Goal: Task Accomplishment & Management: Complete application form

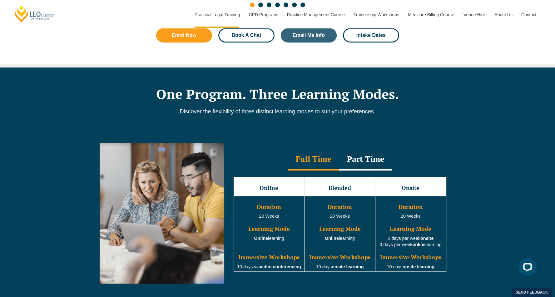
click at [239, 33] on link "Book A Chat" at bounding box center [246, 35] width 56 height 14
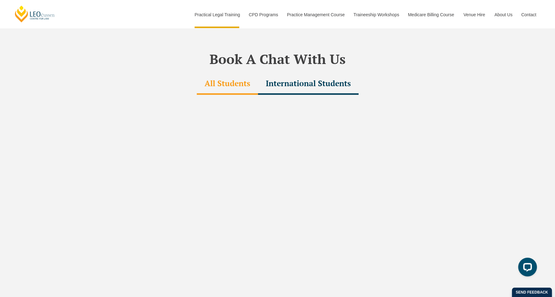
scroll to position [1878, 0]
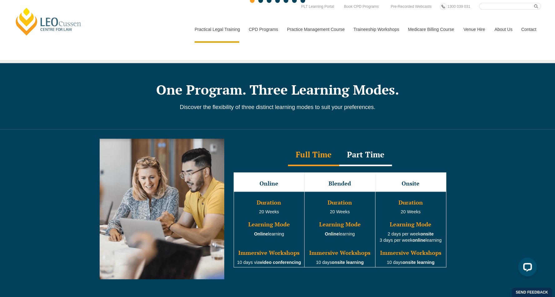
scroll to position [469, 0]
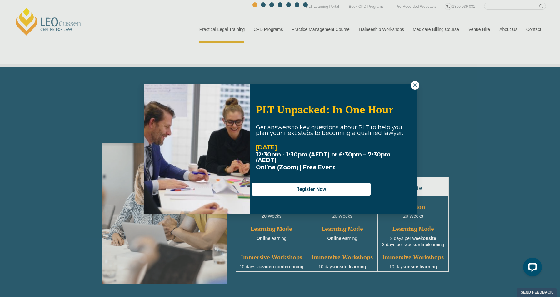
click at [416, 86] on icon at bounding box center [415, 85] width 6 height 6
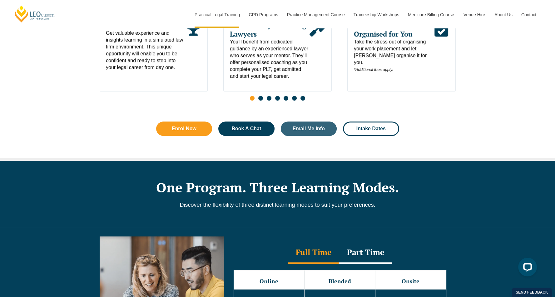
scroll to position [375, 0]
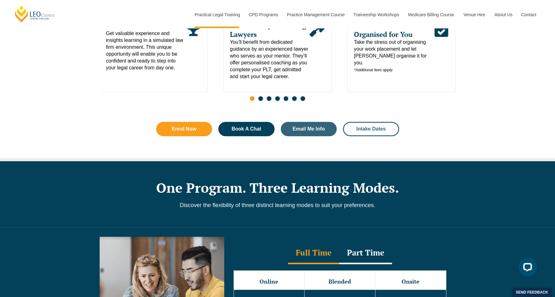
click at [373, 132] on span "Intake Dates" at bounding box center [370, 129] width 29 height 5
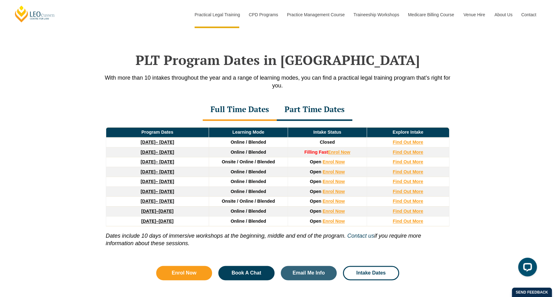
scroll to position [814, 0]
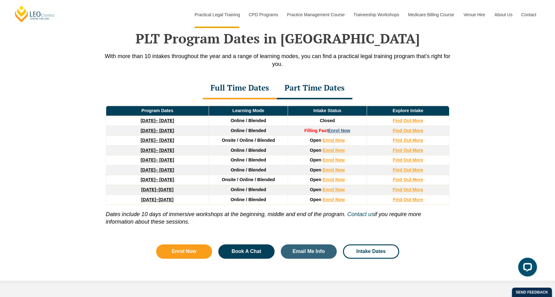
click at [348, 131] on link "Enrol Now" at bounding box center [339, 130] width 22 height 5
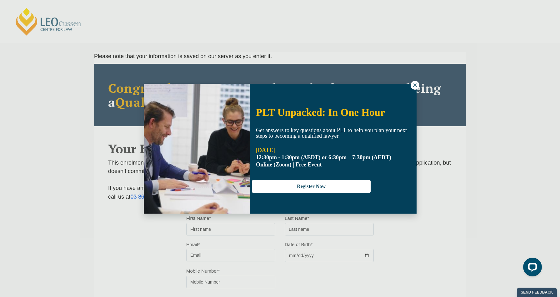
click at [413, 86] on icon at bounding box center [415, 85] width 6 height 6
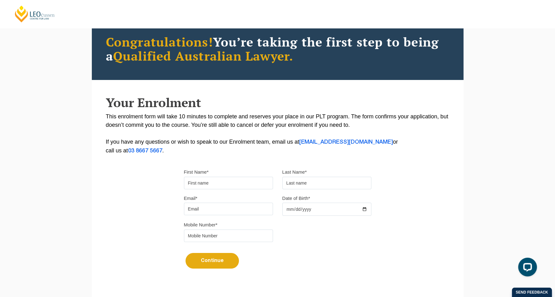
scroll to position [94, 0]
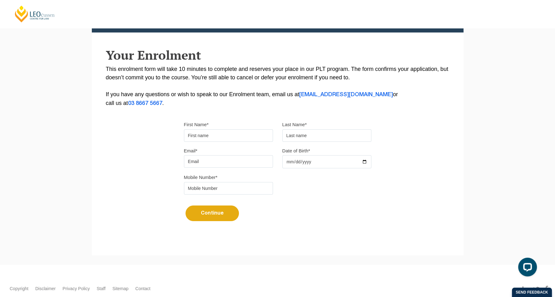
click at [216, 136] on input "First Name*" at bounding box center [228, 135] width 89 height 12
type input "Hiu Wah"
type input "Lam"
type input "janicelamhw@outlook.com"
type input "1983-05-02"
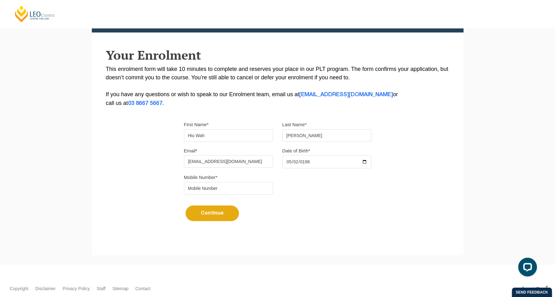
click at [205, 186] on input "tel" at bounding box center [228, 188] width 89 height 12
type input "852 62737818"
click at [206, 215] on button "Continue" at bounding box center [212, 214] width 53 height 16
select select
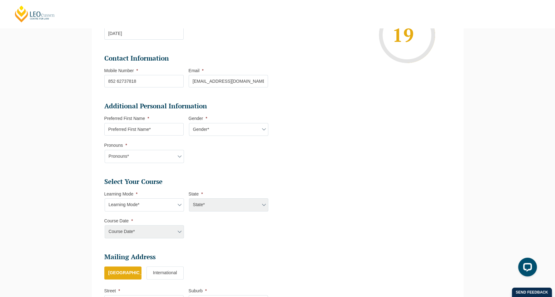
scroll to position [84, 0]
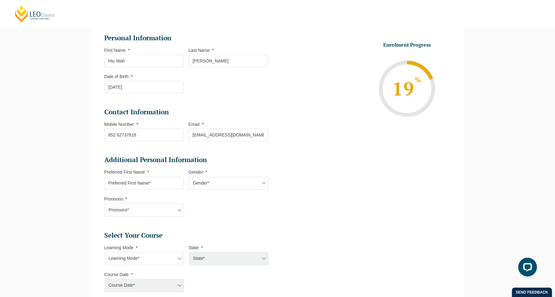
click at [154, 186] on input "Preferred First Name *" at bounding box center [143, 183] width 79 height 12
type input "Janice"
click at [199, 183] on select "Gender* Male Female Nonbinary Intersex Prefer not to disclose Other" at bounding box center [228, 183] width 79 height 13
select select "Female"
click at [189, 177] on select "Gender* Male Female Nonbinary Intersex Prefer not to disclose Other" at bounding box center [228, 183] width 79 height 13
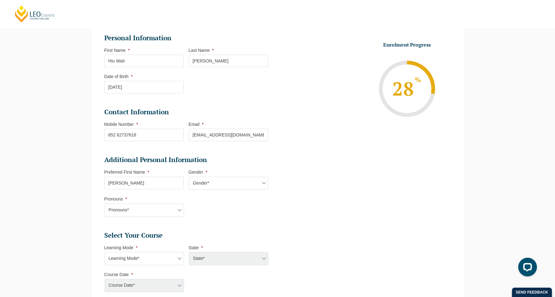
click at [150, 208] on select "Pronouns* She/Her/Hers He/Him/His They/Them/Theirs Other Prefer not to disclose" at bounding box center [144, 210] width 79 height 13
select select "She/Her/Hers"
click at [105, 204] on select "Pronouns* She/Her/Hers He/Him/His They/Them/Theirs Other Prefer not to disclose" at bounding box center [144, 210] width 79 height 13
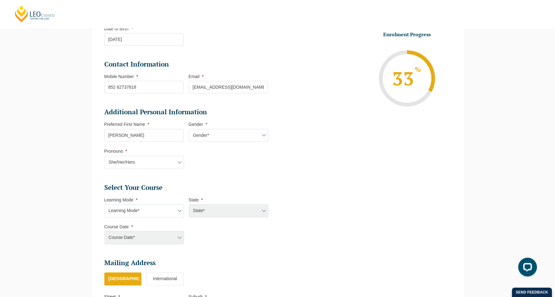
scroll to position [146, 0]
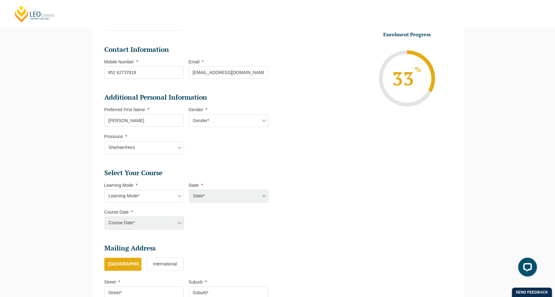
click at [155, 196] on select "Learning Mode* Online Full Time Learning Online Part Time Learning Blended Full…" at bounding box center [144, 196] width 79 height 13
select select "Online Part Time Learning"
click at [105, 190] on select "Learning Mode* Online Full Time Learning Online Part Time Learning Blended Full…" at bounding box center [144, 196] width 79 height 13
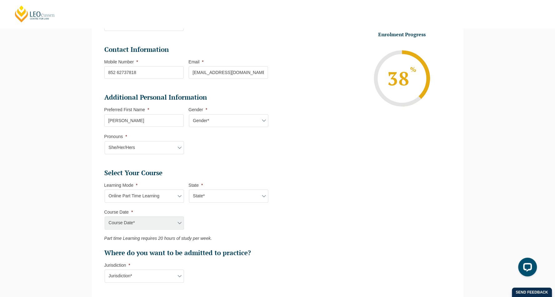
click at [191, 196] on select "State* National (ACT/NSW, VIC, QLD, SA, WA)" at bounding box center [228, 196] width 79 height 13
select select "National (ACT/NSW, VIC, QLD, SA, WA)"
click at [189, 190] on select "State* National (ACT/NSW, VIC, QLD, SA, WA)" at bounding box center [228, 196] width 79 height 13
click at [147, 224] on select "Course Date* January 2026 (27-Jan-2026 to 21-Aug-2026) March 2026 (30-Mar-2026 …" at bounding box center [144, 222] width 79 height 13
click at [151, 226] on select "Course Date* January 2026 (27-Jan-2026 to 21-Aug-2026) March 2026 (30-Mar-2026 …" at bounding box center [144, 222] width 79 height 13
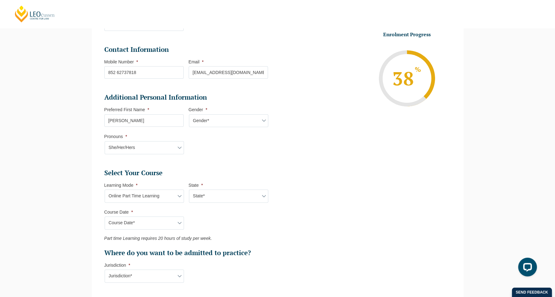
scroll to position [177, 0]
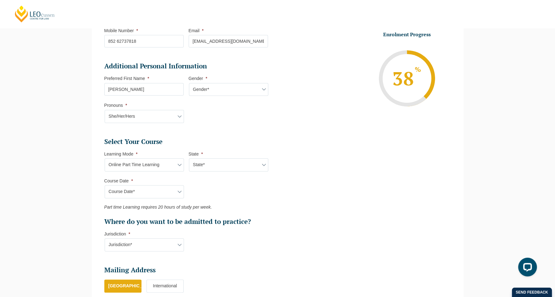
click at [159, 246] on select "Jurisdiction* VIC ACT/NSW SA WA QLD" at bounding box center [144, 244] width 79 height 13
select select "VIC"
click at [105, 238] on select "Jurisdiction* VIC ACT/NSW SA WA QLD" at bounding box center [144, 244] width 79 height 13
click at [157, 193] on select "Course Date* January 2026 (27-Jan-2026 to 21-Aug-2026) March 2026 (30-Mar-2026 …" at bounding box center [144, 191] width 79 height 13
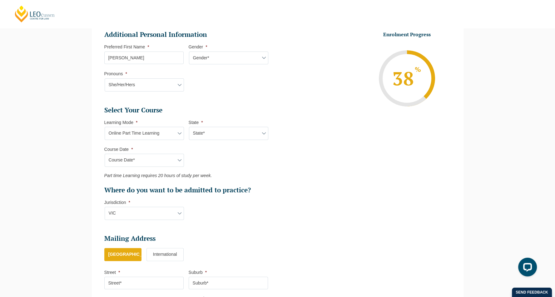
scroll to position [209, 0]
click at [136, 162] on select "Course Date* January 2026 (27-Jan-2026 to 21-Aug-2026) March 2026 (30-Mar-2026 …" at bounding box center [144, 160] width 79 height 13
click at [230, 220] on li "Select Your Course This field is hidden when viewing the form Only for Flinder …" at bounding box center [188, 166] width 169 height 121
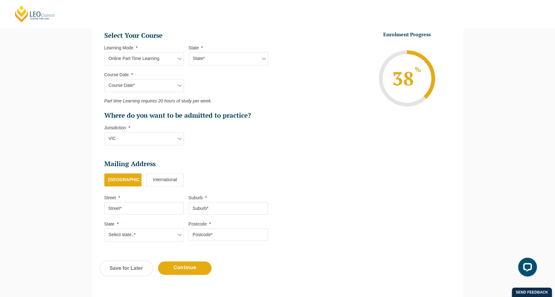
scroll to position [334, 0]
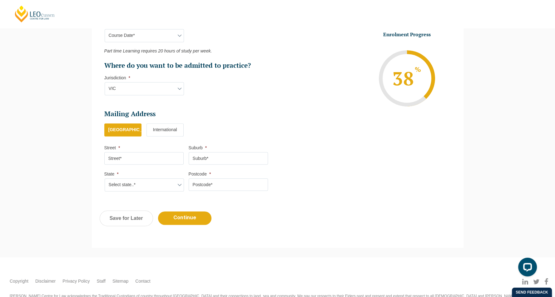
click at [173, 157] on input "Street *" at bounding box center [143, 158] width 79 height 12
click at [161, 156] on input "Street *" at bounding box center [143, 158] width 79 height 12
click at [169, 129] on label "International" at bounding box center [165, 129] width 37 height 13
click at [0, 0] on input "International" at bounding box center [0, 0] width 0 height 0
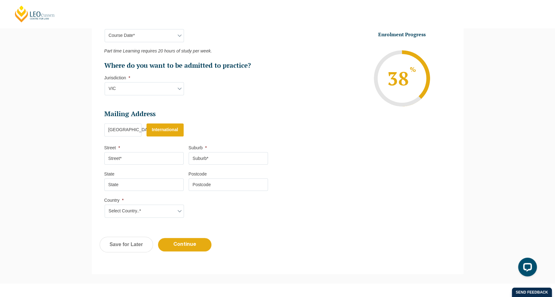
click at [157, 163] on input "Street *" at bounding box center [143, 158] width 79 height 12
click at [151, 181] on input "State" at bounding box center [143, 184] width 79 height 12
click at [150, 157] on input "Street *" at bounding box center [143, 158] width 79 height 12
drag, startPoint x: 157, startPoint y: 157, endPoint x: 196, endPoint y: 158, distance: 38.8
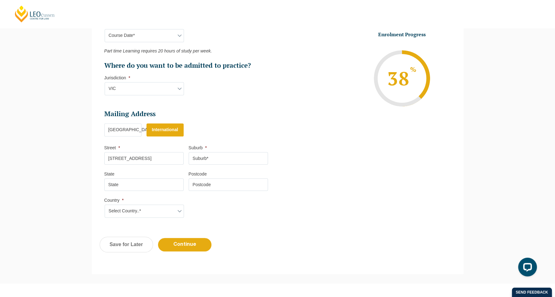
click at [196, 143] on ul "Mailing Address Mailing Country * Australia International Street * Flat H, 10/F…" at bounding box center [188, 126] width 169 height 33
type input "Flat H, 10/F, Block 1, Academic Terrace, 101 Pokfulam Road Hong Kong"
click at [209, 157] on input "Suburb *" at bounding box center [228, 158] width 79 height 12
paste input "Hong Kong"
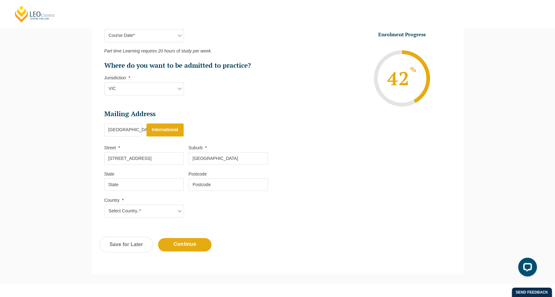
type input "Hong Kong"
click at [147, 186] on input "State" at bounding box center [143, 184] width 79 height 12
paste input "Hong Kong"
type input "Hong Kong"
click at [201, 185] on input "Postcode" at bounding box center [228, 184] width 79 height 12
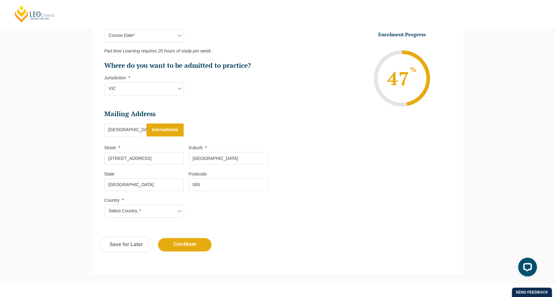
type input "000"
click at [163, 213] on select "Select Country..* Afghanistan Åland Islands Albania Algeria American Samoa Ando…" at bounding box center [144, 211] width 79 height 13
select select "Hong Kong"
click at [105, 205] on select "Select Country..* Afghanistan Åland Islands Albania Algeria American Samoa Ando…" at bounding box center [144, 211] width 79 height 13
click at [180, 242] on input "Continue" at bounding box center [184, 244] width 53 height 13
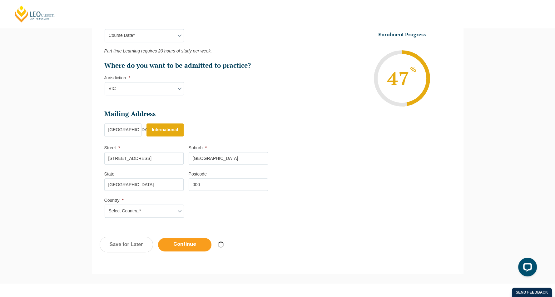
select select "Online Part Time Learning"
select select "National (ACT/NSW, VIC, QLD, SA, WA)"
select select
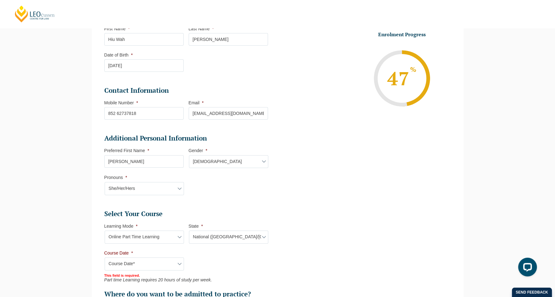
scroll to position [182, 0]
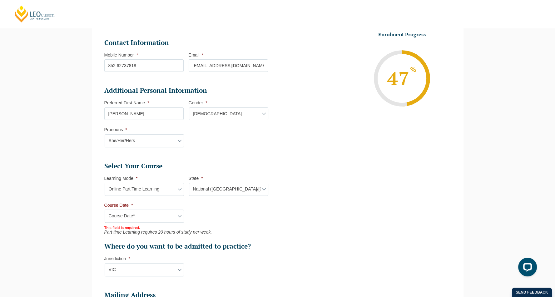
click at [148, 216] on select "Course Date* January 2026 (27-Jan-2026 to 21-Aug-2026) March 2026 (30-Mar-2026 …" at bounding box center [144, 216] width 79 height 13
select select "January 2026 (27-Jan-2026 to 21-Aug-2026)"
click at [105, 210] on select "Course Date* January 2026 (27-Jan-2026 to 21-Aug-2026) March 2026 (30-Mar-2026 …" at bounding box center [144, 216] width 79 height 13
type input "Intake 02 January 2026 PT"
type input "Practical Legal Training (NAT)"
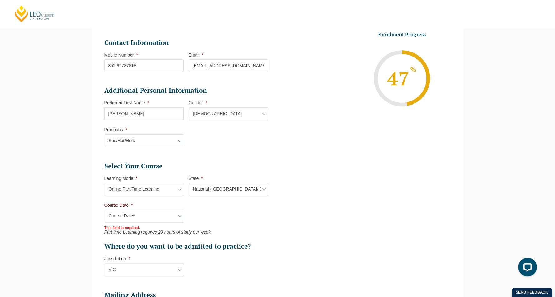
select select "NAT PLT (JAN) 2026 Part Time Online"
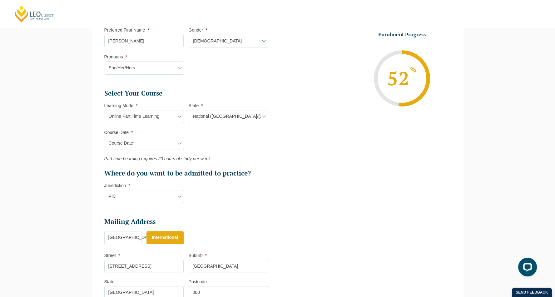
scroll to position [338, 0]
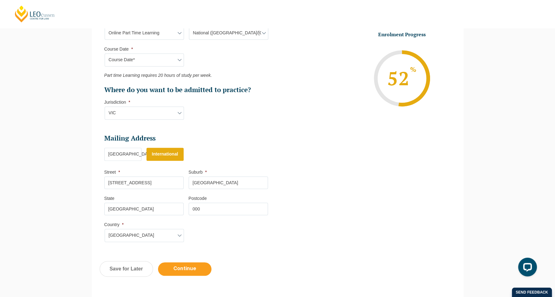
click at [188, 269] on input "Continue" at bounding box center [184, 268] width 53 height 13
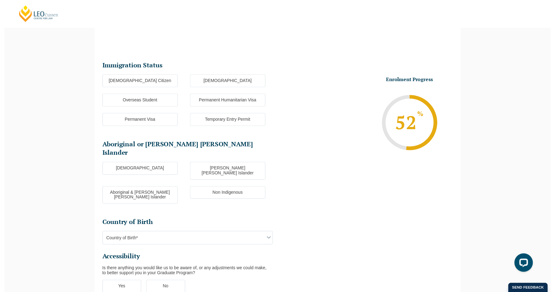
scroll to position [54, 0]
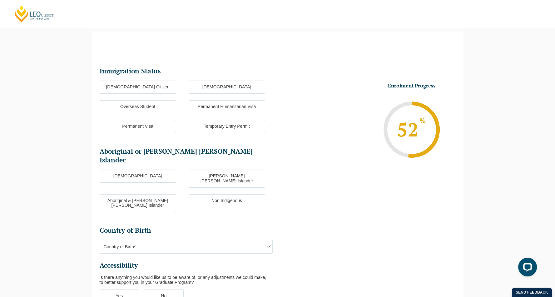
click at [212, 194] on label "Non Indigenous" at bounding box center [227, 200] width 77 height 13
click at [0, 0] on input "Non Indigenous" at bounding box center [0, 0] width 0 height 0
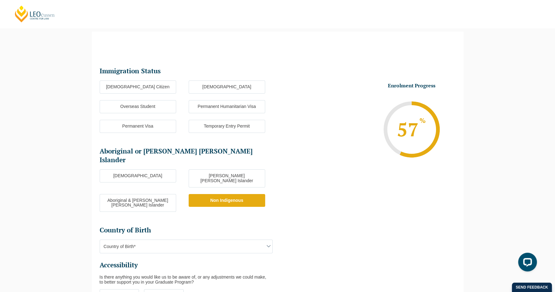
click at [183, 240] on span "Country of Birth*" at bounding box center [186, 246] width 172 height 13
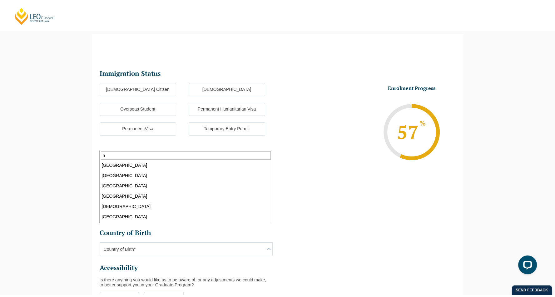
scroll to position [156, 0]
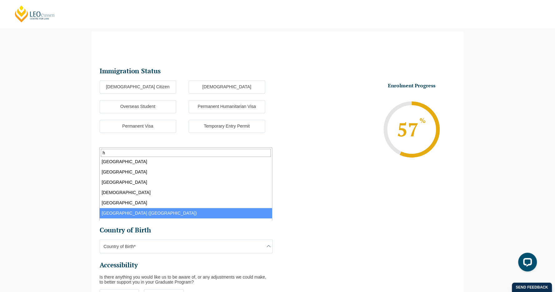
type input "h"
select select "Hong Kong (SAR of China) 6102"
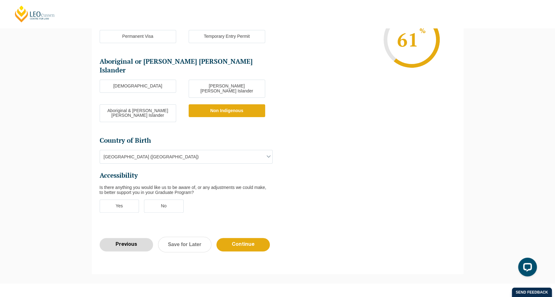
scroll to position [147, 0]
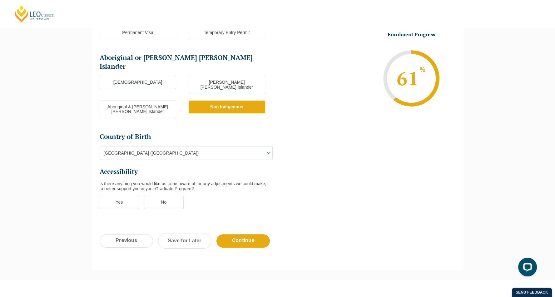
click at [174, 196] on label "No" at bounding box center [164, 202] width 40 height 13
click at [0, 0] on input "No" at bounding box center [0, 0] width 0 height 0
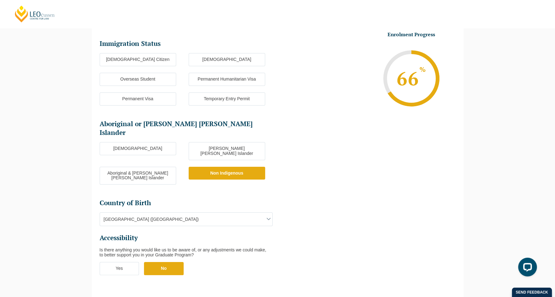
scroll to position [79, 0]
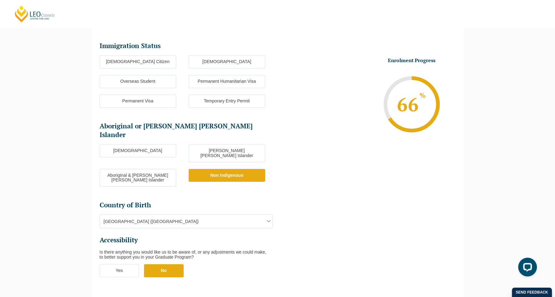
click at [151, 104] on label "Permanent Visa" at bounding box center [138, 101] width 77 height 13
click at [0, 0] on input "Permanent Visa" at bounding box center [0, 0] width 0 height 0
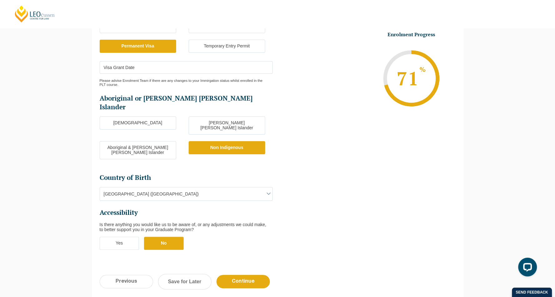
scroll to position [200, 0]
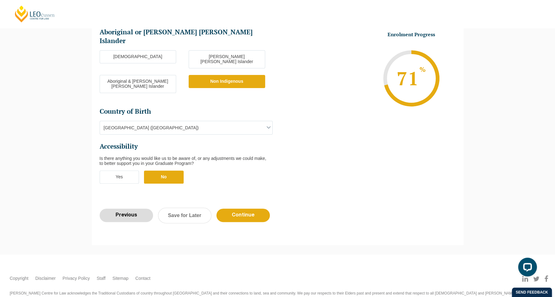
click at [133, 209] on input "Previous" at bounding box center [126, 215] width 53 height 13
select select "Online Part Time Learning"
select select "National (ACT/NSW, VIC, QLD, SA, WA)"
select select
select select "January 2026 (27-Jan-2026 to 21-Aug-2026)"
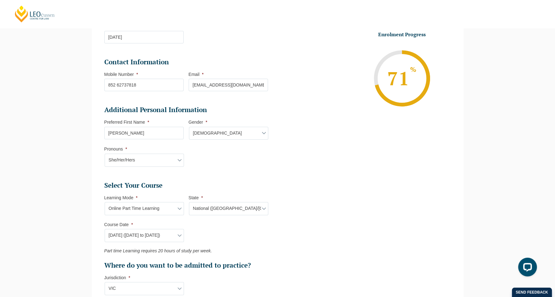
scroll to position [147, 0]
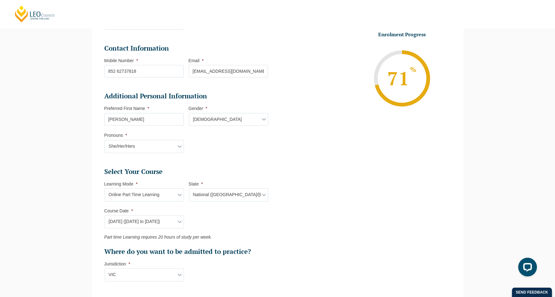
click at [149, 216] on select "Course Date* January 2026 (27-Jan-2026 to 21-Aug-2026) March 2026 (30-Mar-2026 …" at bounding box center [144, 221] width 79 height 13
click at [149, 190] on select "Learning Mode* Online Full Time Learning Online Part Time Learning Blended Full…" at bounding box center [144, 194] width 79 height 13
select select "Online Full Time Learning"
click at [105, 188] on select "Learning Mode* Online Full Time Learning Online Part Time Learning Blended Full…" at bounding box center [144, 194] width 79 height 13
select select
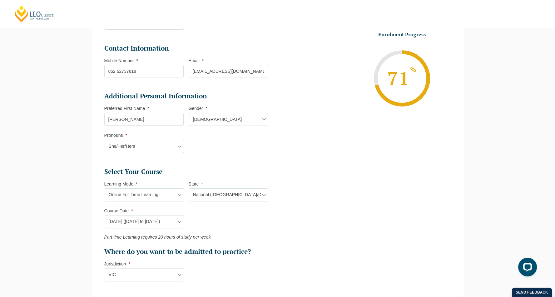
select select
click at [139, 221] on div "Course Date* January 2026 (27-Jan-2026 to 21-Aug-2026) March 2026 (30-Mar-2026 …" at bounding box center [143, 221] width 79 height 13
click at [139, 225] on div "Course Date* January 2026 (27-Jan-2026 to 21-Aug-2026) March 2026 (30-Mar-2026 …" at bounding box center [143, 221] width 79 height 13
click at [137, 221] on div "Course Date* January 2026 (27-Jan-2026 to 21-Aug-2026) March 2026 (30-Mar-2026 …" at bounding box center [143, 221] width 79 height 13
click at [135, 217] on div "Course Date* January 2026 (27-Jan-2026 to 21-Aug-2026) March 2026 (30-Mar-2026 …" at bounding box center [143, 221] width 79 height 13
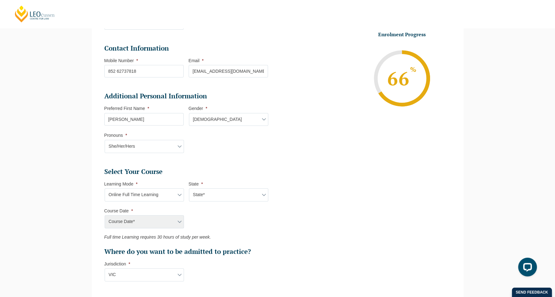
click at [128, 221] on div "Course Date* January 2026 (27-Jan-2026 to 21-Aug-2026) March 2026 (30-Mar-2026 …" at bounding box center [143, 221] width 79 height 13
click at [152, 192] on select "Learning Mode* Online Full Time Learning Online Part Time Learning Blended Full…" at bounding box center [144, 194] width 79 height 13
click at [105, 188] on select "Learning Mode* Online Full Time Learning Online Part Time Learning Blended Full…" at bounding box center [144, 194] width 79 height 13
click at [146, 219] on div "Course Date* January 2026 (27-Jan-2026 to 21-Aug-2026) March 2026 (30-Mar-2026 …" at bounding box center [143, 221] width 79 height 13
click at [146, 221] on div "Course Date* January 2026 (27-Jan-2026 to 21-Aug-2026) March 2026 (30-Mar-2026 …" at bounding box center [143, 221] width 79 height 13
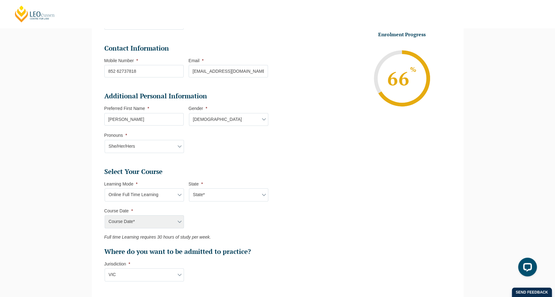
click at [177, 221] on div "Course Date* January 2026 (27-Jan-2026 to 21-Aug-2026) March 2026 (30-Mar-2026 …" at bounding box center [143, 221] width 79 height 13
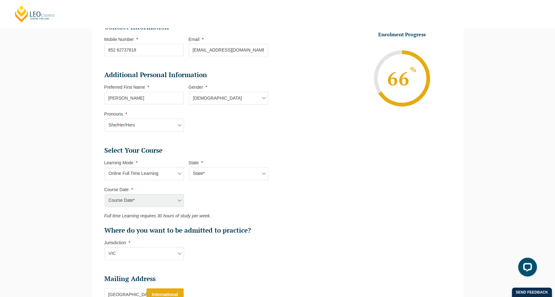
scroll to position [210, 0]
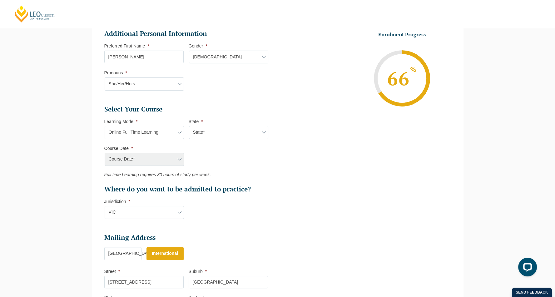
click at [212, 131] on select "State* National (ACT/NSW, VIC, QLD, SA, WA)" at bounding box center [228, 132] width 79 height 13
select select "National (ACT/NSW, VIC, QLD, SA, WA)"
click at [189, 126] on select "State* National (ACT/NSW, VIC, QLD, SA, WA)" at bounding box center [228, 132] width 79 height 13
click at [178, 160] on select "Course Date* December 2025 (08-Dec-2025 to 16-May-2026) January 2026 (27-Jan-20…" at bounding box center [144, 159] width 79 height 13
select select "December 2025 (08-Dec-2025 to 16-May-2026)"
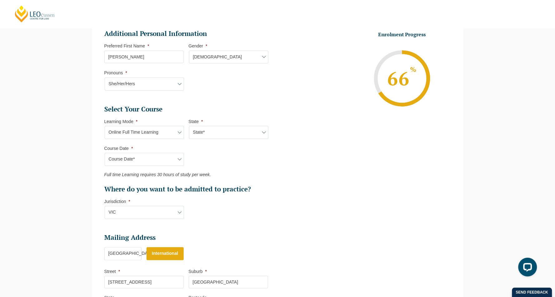
click at [105, 153] on select "Course Date* December 2025 (08-Dec-2025 to 16-May-2026) January 2026 (27-Jan-20…" at bounding box center [144, 159] width 79 height 13
type input "Intake 11 December 2025 FT"
type input "Practical Legal Training (NAT)"
select select "NAT PLT (DEC) 2025 Full Time Online"
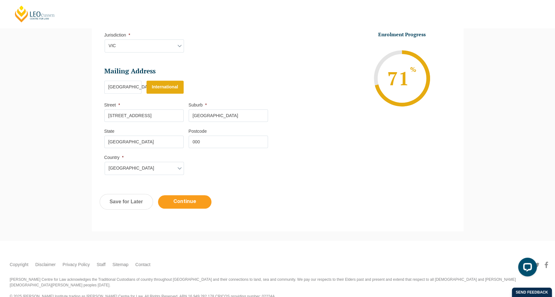
scroll to position [382, 0]
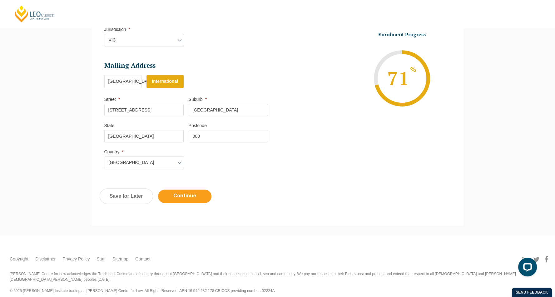
click at [192, 195] on input "Continue" at bounding box center [184, 196] width 53 height 13
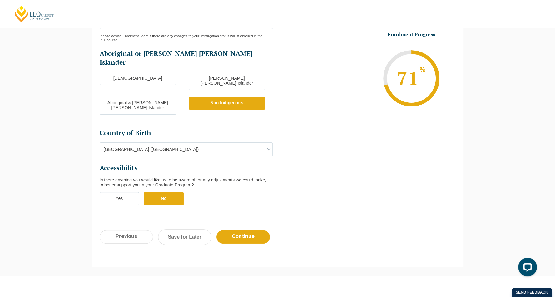
scroll to position [200, 0]
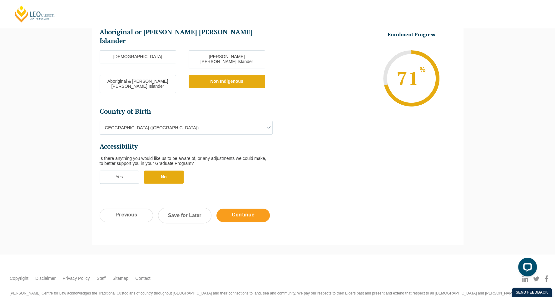
click at [240, 209] on input "Continue" at bounding box center [242, 215] width 53 height 13
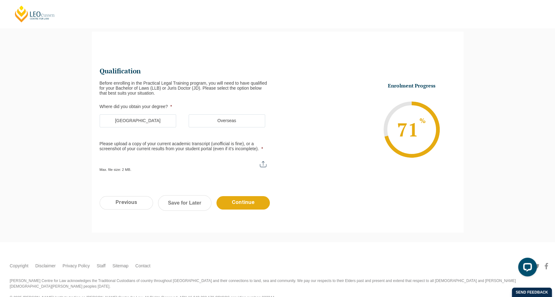
scroll to position [0, 0]
click at [203, 120] on label "Overseas" at bounding box center [227, 120] width 77 height 13
click at [0, 0] on input "Overseas" at bounding box center [0, 0] width 0 height 0
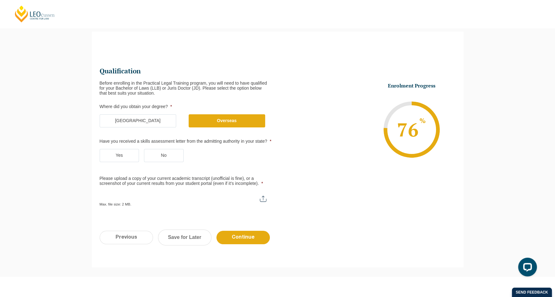
click at [120, 155] on label "Yes" at bounding box center [120, 155] width 40 height 13
click at [0, 0] on input "Yes" at bounding box center [0, 0] width 0 height 0
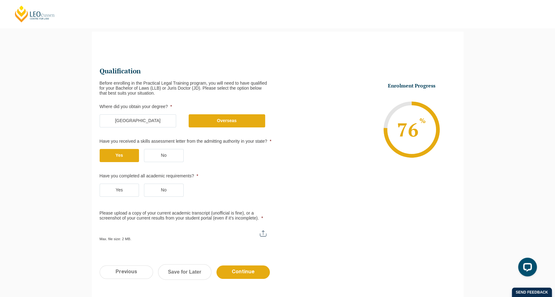
click at [115, 191] on label "Yes" at bounding box center [120, 190] width 40 height 13
click at [0, 0] on input "Yes" at bounding box center [0, 0] width 0 height 0
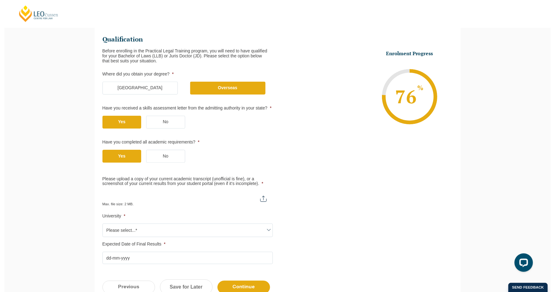
scroll to position [116, 0]
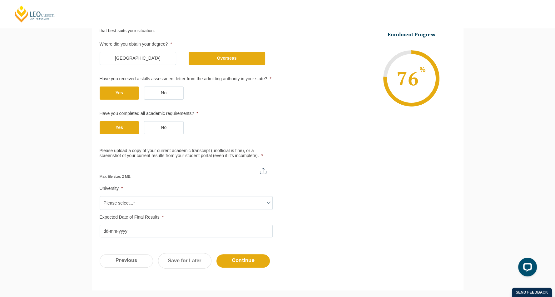
click at [264, 171] on input "Please upload a copy of your current academic transcript (unofficial is fine), …" at bounding box center [186, 168] width 173 height 11
type input "C:\fakepath\VLAB Assessment Letter.pdf"
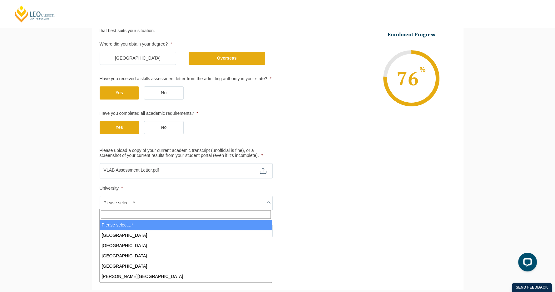
click at [194, 205] on span "Please select...*" at bounding box center [186, 202] width 172 height 13
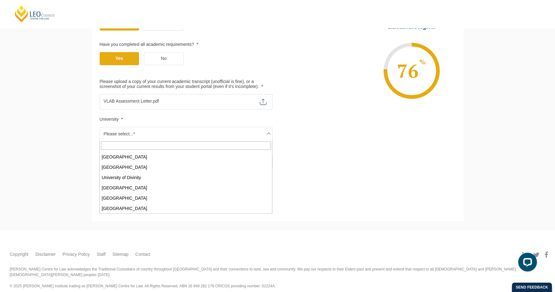
scroll to position [250, 0]
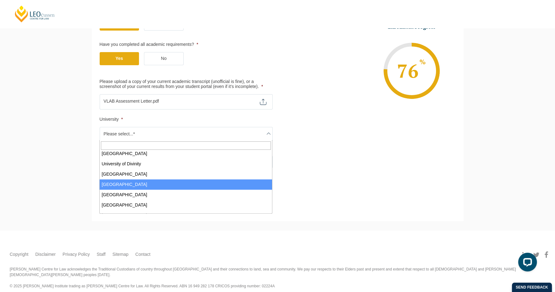
select select "University of New England"
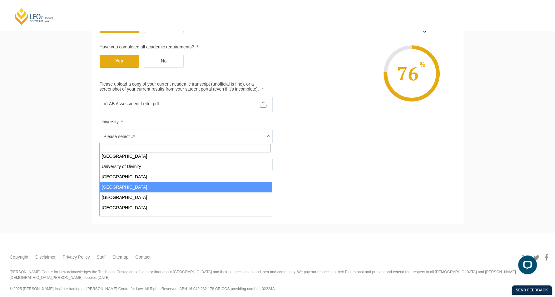
scroll to position [181, 0]
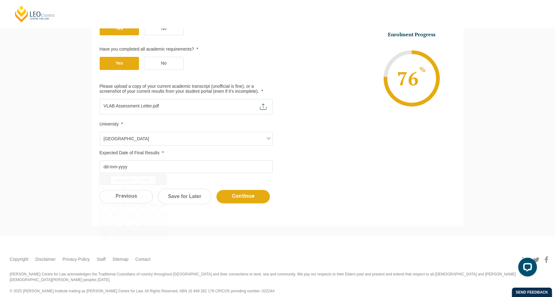
click at [154, 169] on input "Expected Date of Final Results *" at bounding box center [186, 167] width 173 height 12
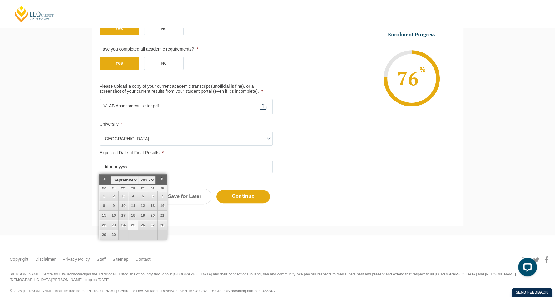
click at [74, 132] on div "Please note that your information is saved on our server as you enter it. Congr…" at bounding box center [277, 65] width 555 height 340
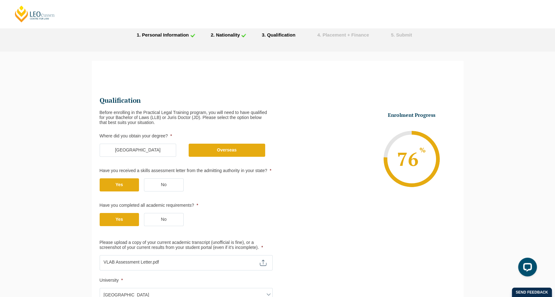
scroll to position [149, 0]
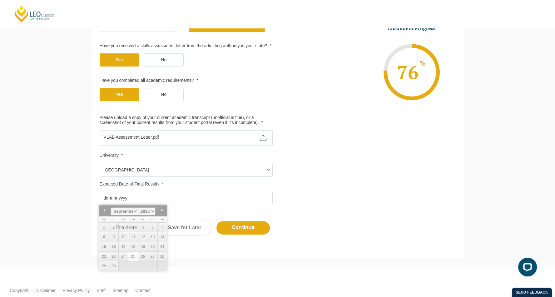
click at [146, 199] on input "Expected Date of Final Results *" at bounding box center [186, 198] width 173 height 12
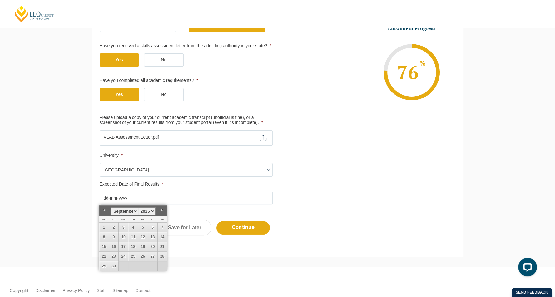
click at [162, 211] on link "Next" at bounding box center [161, 210] width 9 height 9
click at [123, 247] on link "15" at bounding box center [123, 246] width 9 height 9
type input "15-10-2025"
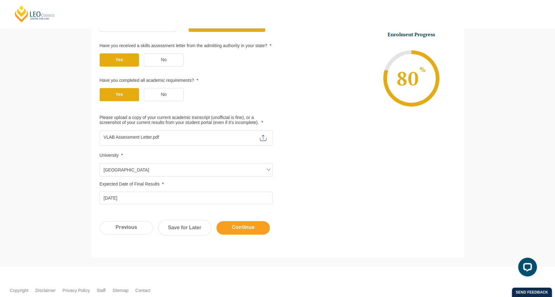
click at [248, 228] on input "Continue" at bounding box center [242, 227] width 53 height 13
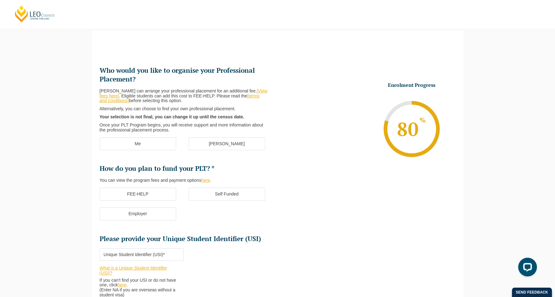
scroll to position [54, 0]
click at [237, 146] on label "[PERSON_NAME]" at bounding box center [227, 144] width 77 height 13
click at [0, 0] on input "[PERSON_NAME]" at bounding box center [0, 0] width 0 height 0
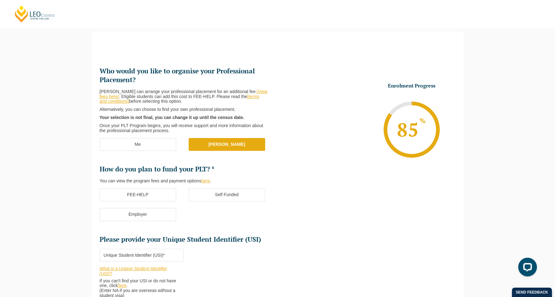
click at [156, 145] on label "Me" at bounding box center [138, 144] width 77 height 13
click at [0, 0] on input "Me" at bounding box center [0, 0] width 0 height 0
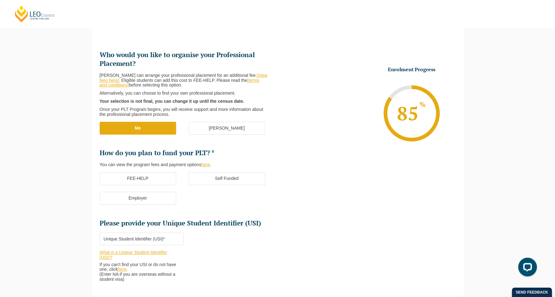
scroll to position [85, 0]
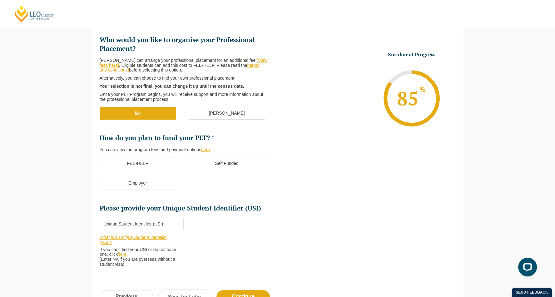
click at [210, 166] on label "Self Funded" at bounding box center [227, 163] width 77 height 13
click at [0, 0] on input "Self Funded" at bounding box center [0, 0] width 0 height 0
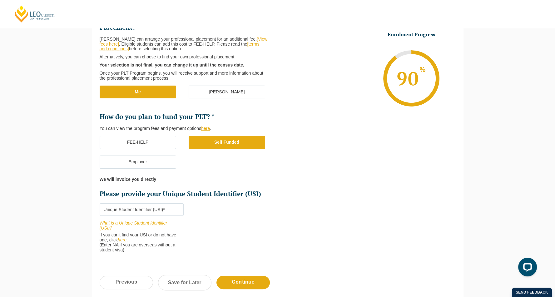
scroll to position [147, 0]
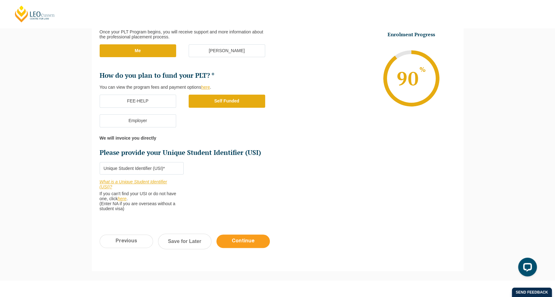
click at [237, 244] on input "Continue" at bounding box center [242, 241] width 53 height 13
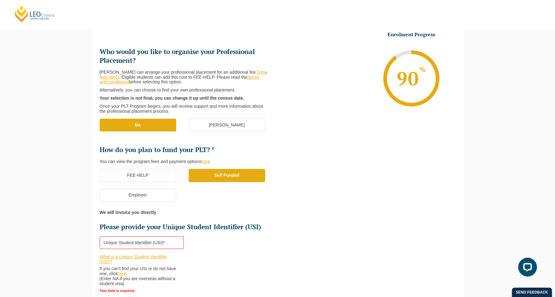
scroll to position [150, 0]
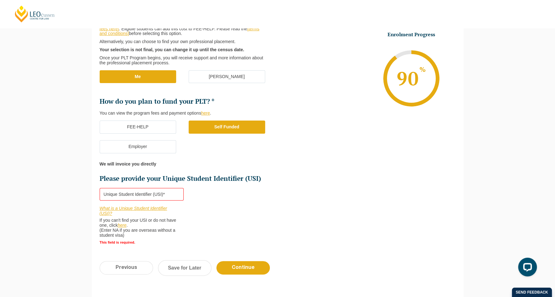
click at [146, 190] on input "Please provide your Unique Student Identifier (USI) *" at bounding box center [142, 194] width 84 height 12
type input "NA"
click at [251, 271] on input "Continue" at bounding box center [242, 267] width 53 height 13
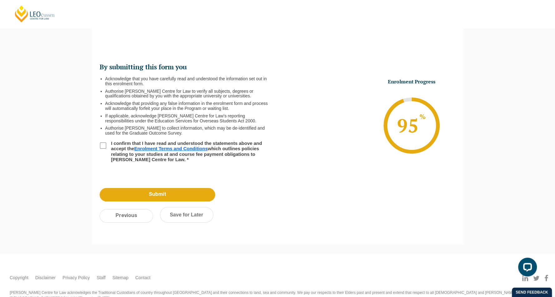
scroll to position [0, 0]
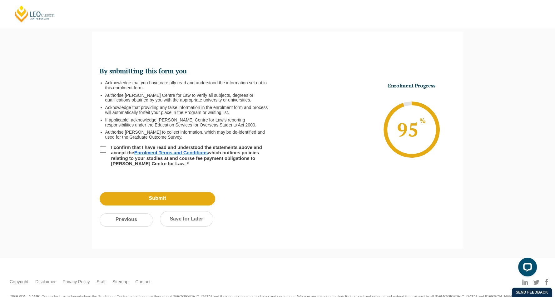
click at [102, 150] on input "I confirm that I have read and understood the statements above and accept the E…" at bounding box center [103, 150] width 6 height 6
checkbox input "true"
click at [161, 200] on input "Submit" at bounding box center [158, 198] width 116 height 13
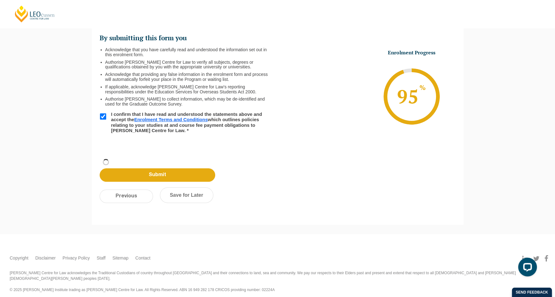
scroll to position [21, 0]
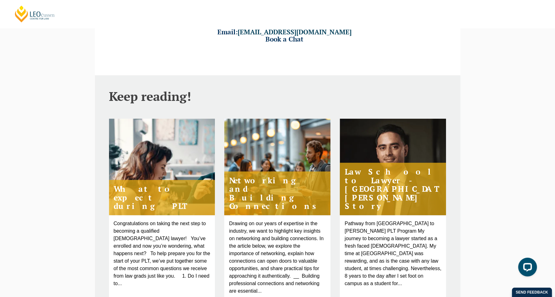
scroll to position [219, 0]
